Goal: Find specific page/section: Find specific page/section

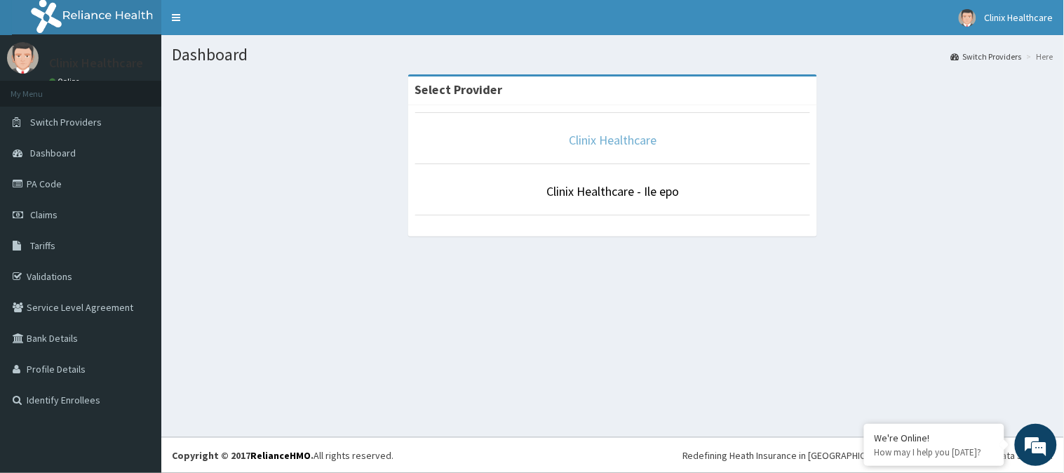
click at [629, 143] on link "Clinix Healthcare" at bounding box center [613, 140] width 88 height 16
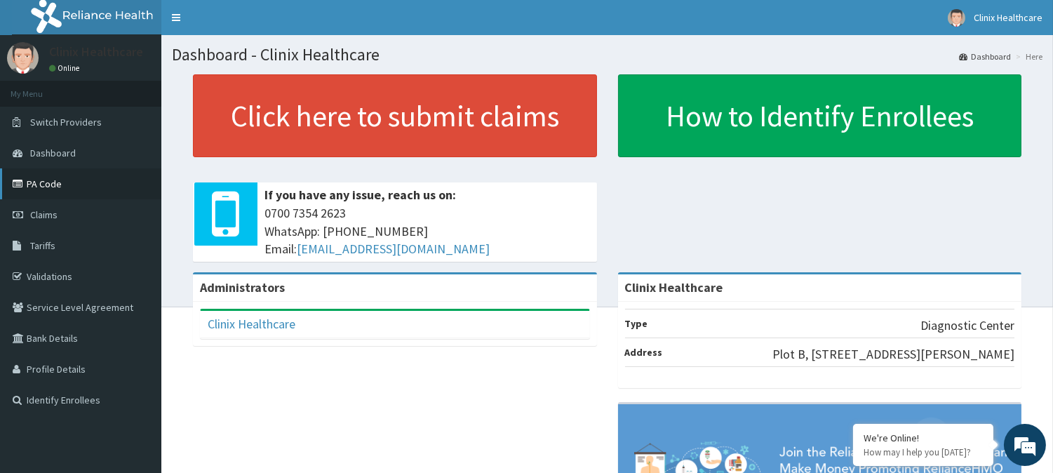
click at [43, 180] on link "PA Code" at bounding box center [80, 183] width 161 height 31
